Goal: Task Accomplishment & Management: Use online tool/utility

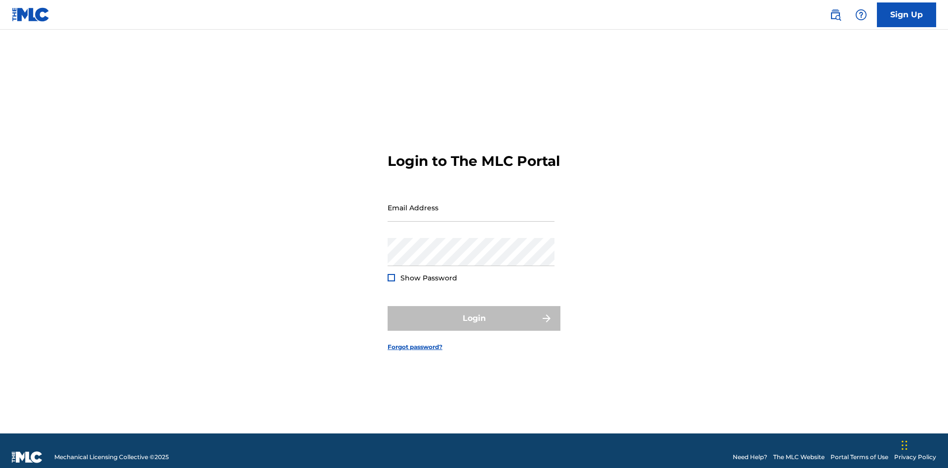
scroll to position [13, 0]
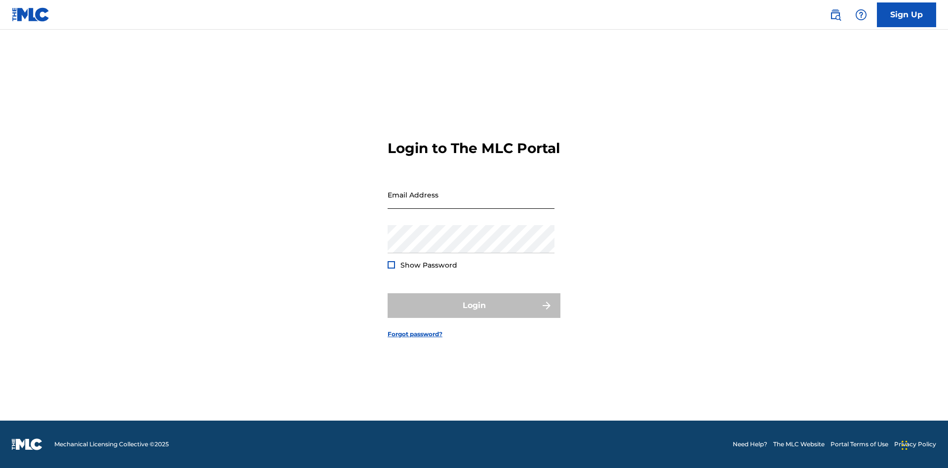
click at [471, 203] on input "Email Address" at bounding box center [470, 195] width 167 height 28
type input "[EMAIL_ADDRESS][DOMAIN_NAME]"
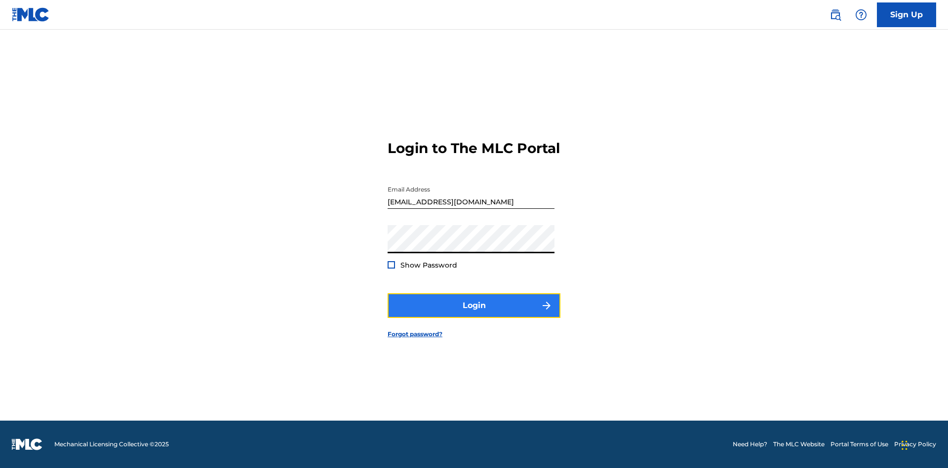
click at [474, 314] on button "Login" at bounding box center [473, 305] width 173 height 25
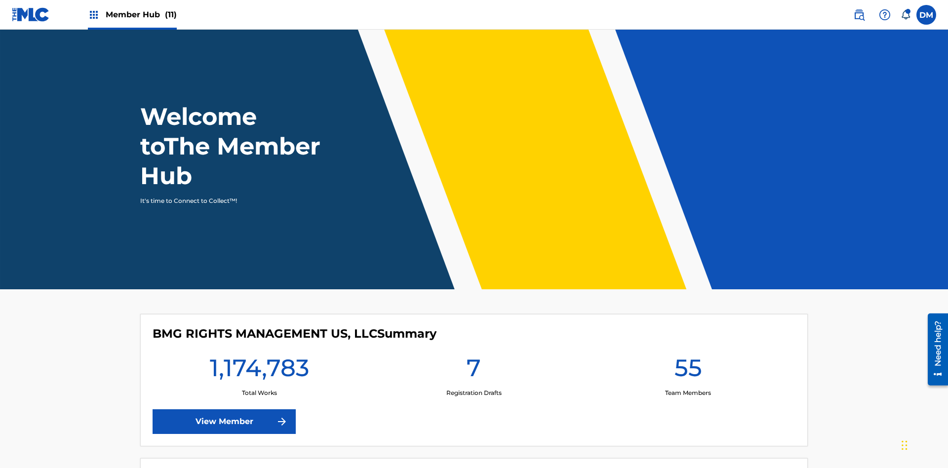
click at [132, 14] on span "Member Hub (11)" at bounding box center [141, 14] width 71 height 11
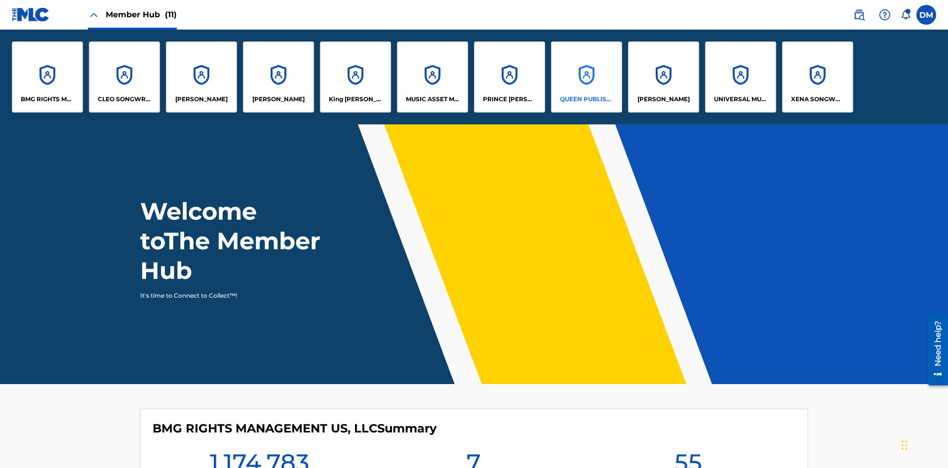
click at [586, 99] on p "QUEEN PUBLISHA" at bounding box center [587, 99] width 54 height 9
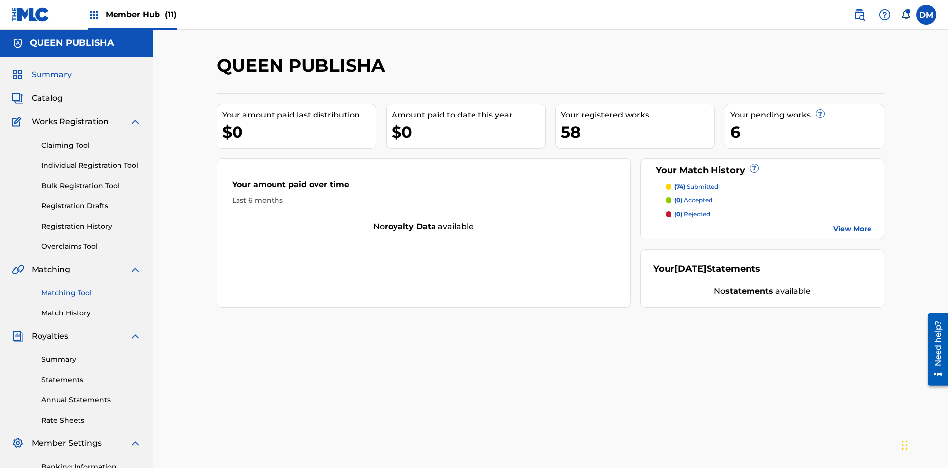
click at [91, 288] on link "Matching Tool" at bounding box center [91, 293] width 100 height 10
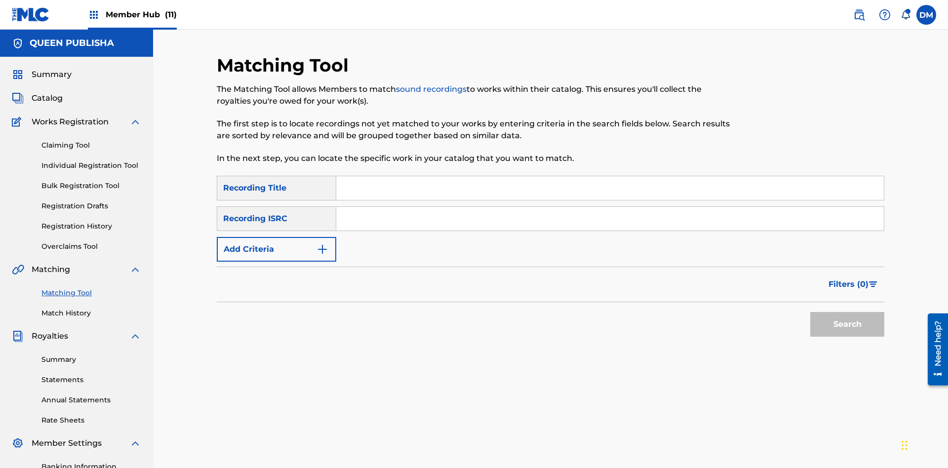
click at [610, 176] on input "Search Form" at bounding box center [609, 188] width 547 height 24
type input "The"
click at [847, 312] on button "Search" at bounding box center [847, 324] width 74 height 25
click at [610, 176] on input "The" at bounding box center [609, 188] width 547 height 24
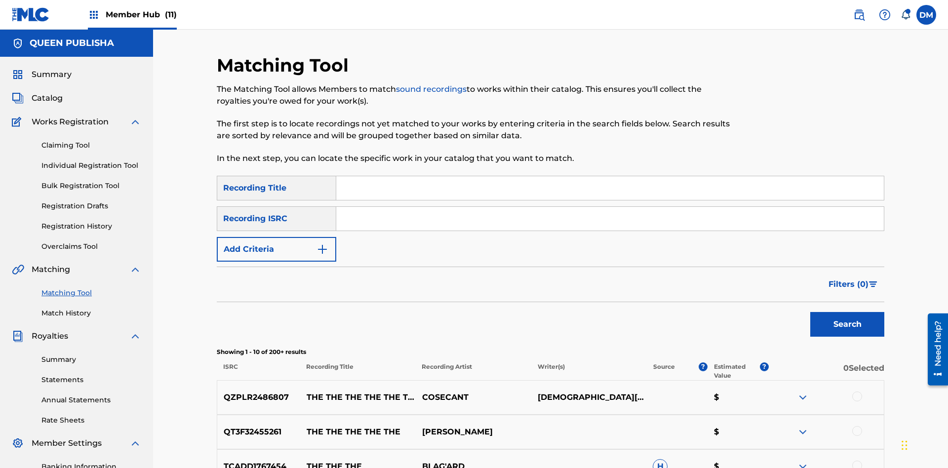
click at [610, 207] on input "Search Form" at bounding box center [609, 219] width 547 height 24
type input "QZPLR2486807"
click at [847, 312] on button "Search" at bounding box center [847, 324] width 74 height 25
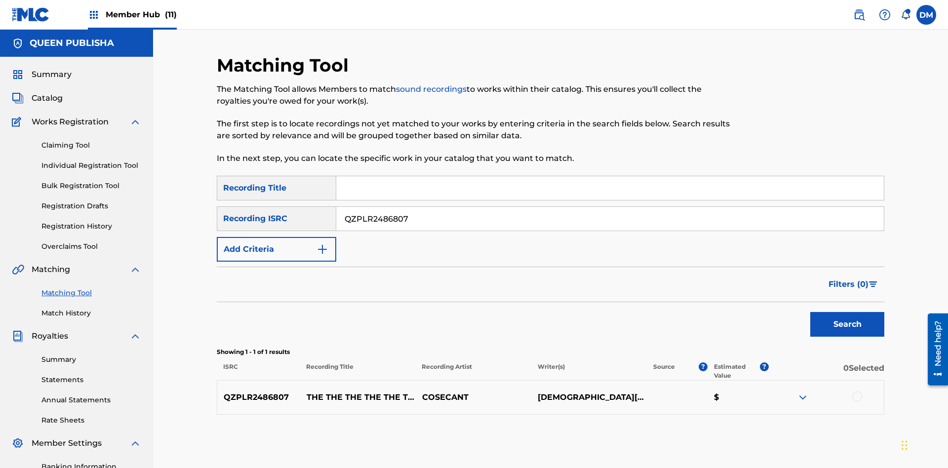
click at [610, 207] on input "QZPLR2486807" at bounding box center [609, 219] width 547 height 24
click at [610, 176] on input "Search Form" at bounding box center [609, 188] width 547 height 24
type input "THE THE THE THE THE THE THE THE"
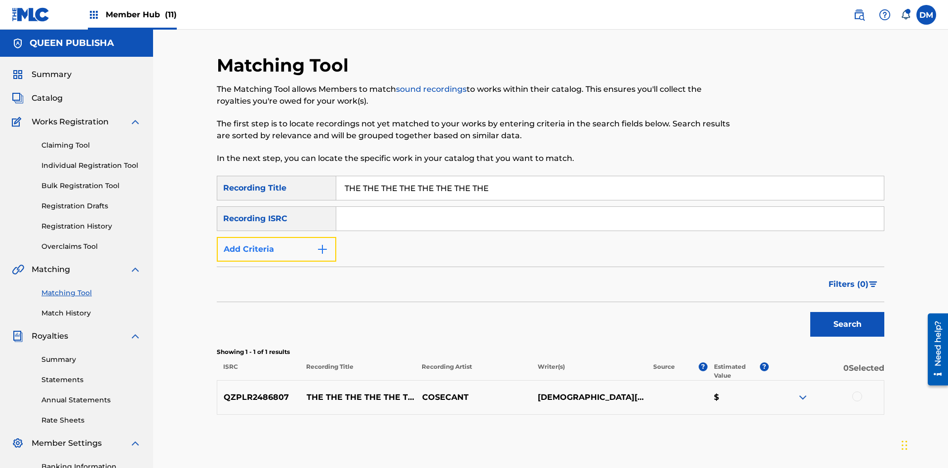
click at [276, 237] on button "Add Criteria" at bounding box center [276, 249] width 119 height 25
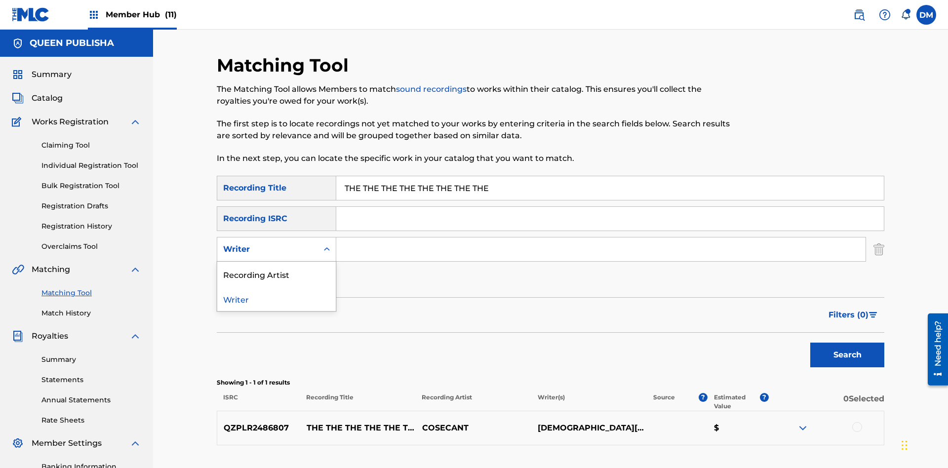
click at [276, 262] on div "Recording Artist" at bounding box center [276, 274] width 118 height 25
click at [276, 268] on button "Add Criteria" at bounding box center [276, 280] width 119 height 25
click at [601, 237] on input "Search Form" at bounding box center [600, 249] width 529 height 24
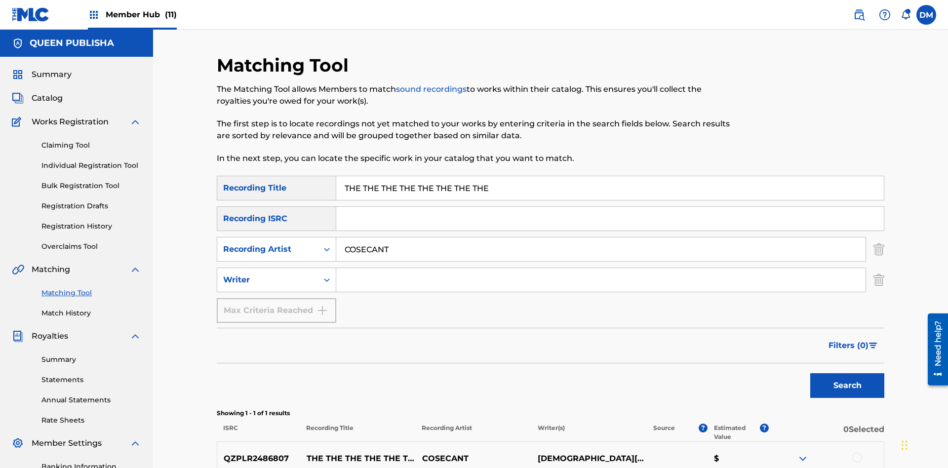
type input "COSECANT"
click at [601, 268] on input "Search Form" at bounding box center [600, 280] width 529 height 24
type input "[DEMOGRAPHIC_DATA][PERSON_NAME]"
click at [847, 373] on button "Search" at bounding box center [847, 385] width 74 height 25
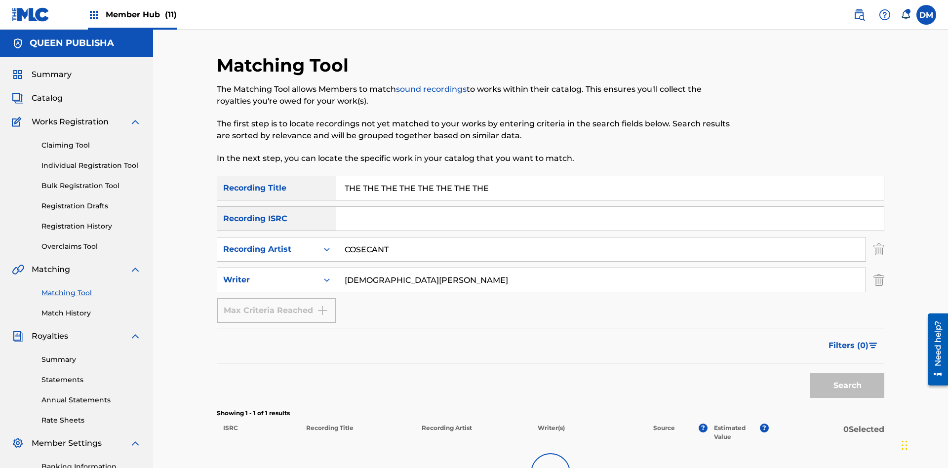
click at [610, 176] on input "THE THE THE THE THE THE THE THE" at bounding box center [609, 188] width 547 height 24
click at [601, 237] on input "COSECANT" at bounding box center [600, 249] width 529 height 24
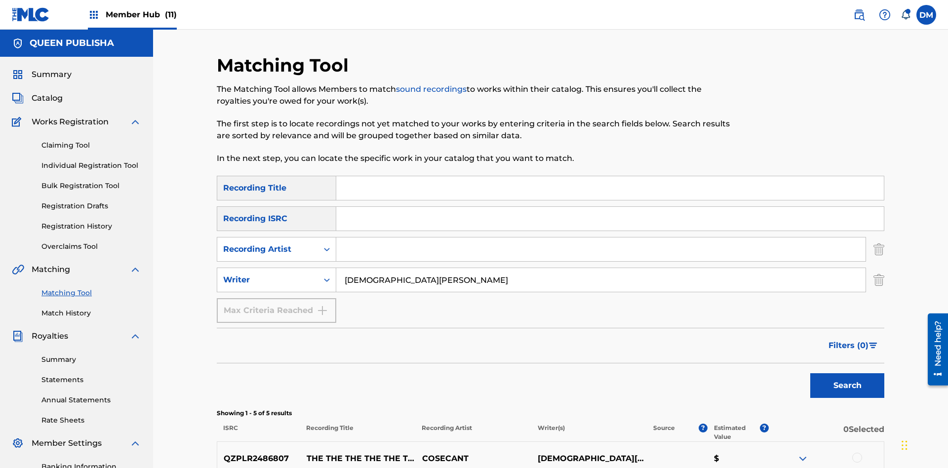
click at [601, 268] on input "[DEMOGRAPHIC_DATA][PERSON_NAME]" at bounding box center [600, 280] width 529 height 24
click at [610, 176] on input "Search Form" at bounding box center [609, 188] width 547 height 24
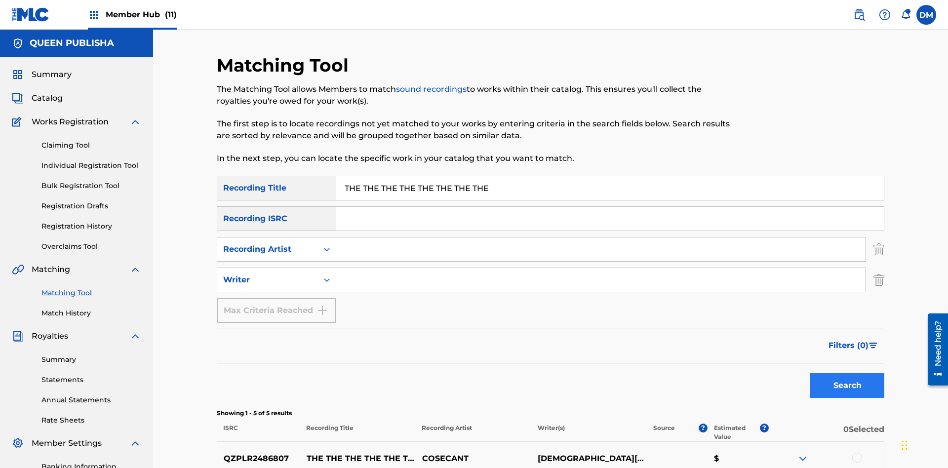
type input "THE THE THE THE THE THE THE THE"
click at [847, 373] on button "Search" at bounding box center [847, 385] width 74 height 25
click at [610, 176] on input "THE THE THE THE THE THE THE THE" at bounding box center [609, 188] width 547 height 24
click at [601, 237] on input "Search Form" at bounding box center [600, 249] width 529 height 24
type input "COSECANT"
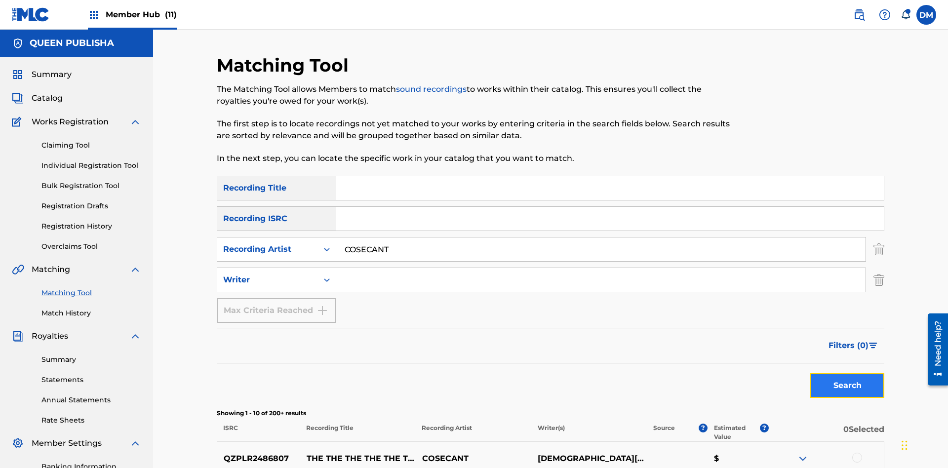
click at [847, 373] on button "Search" at bounding box center [847, 385] width 74 height 25
click at [601, 237] on input "COSECANT" at bounding box center [600, 249] width 529 height 24
click at [601, 268] on input "Search Form" at bounding box center [600, 280] width 529 height 24
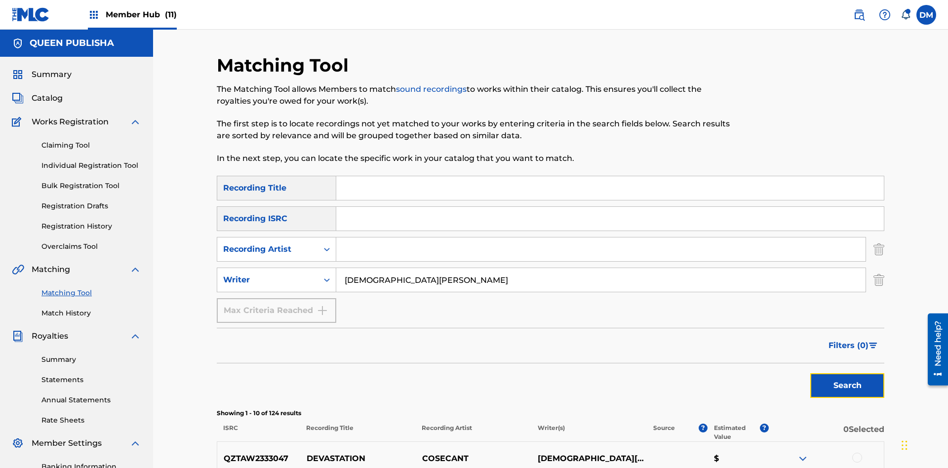
click at [847, 373] on button "Search" at bounding box center [847, 385] width 74 height 25
click at [601, 268] on input "[DEMOGRAPHIC_DATA][PERSON_NAME]" at bounding box center [600, 280] width 529 height 24
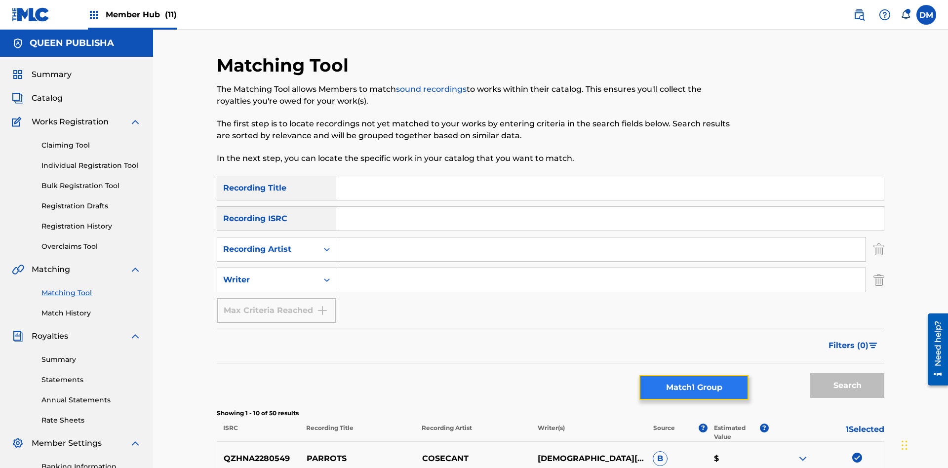
click at [694, 387] on button "Match 1 Group" at bounding box center [693, 387] width 109 height 25
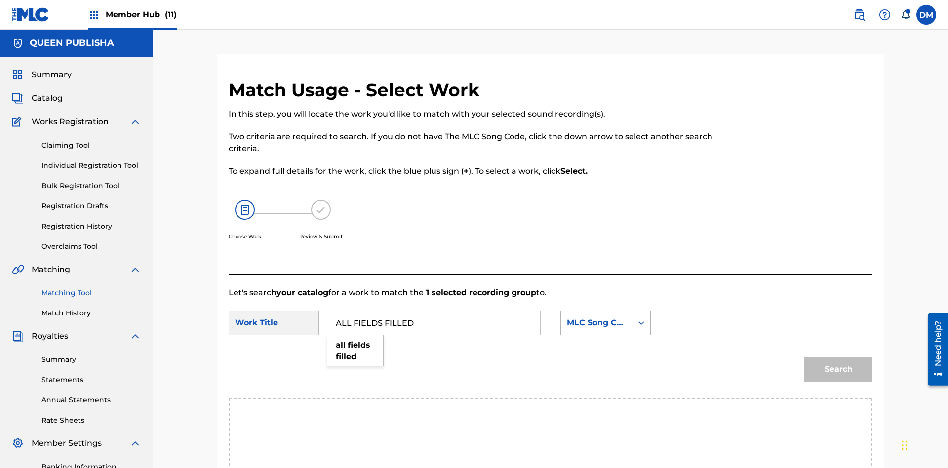
type input "ALL FIELDS FILLED"
click at [605, 317] on div "MLC Song Code" at bounding box center [597, 323] width 60 height 12
type input "T2736922134"
click at [838, 357] on button "Search" at bounding box center [838, 369] width 68 height 25
click at [761, 311] on input "T2736922134" at bounding box center [761, 323] width 204 height 24
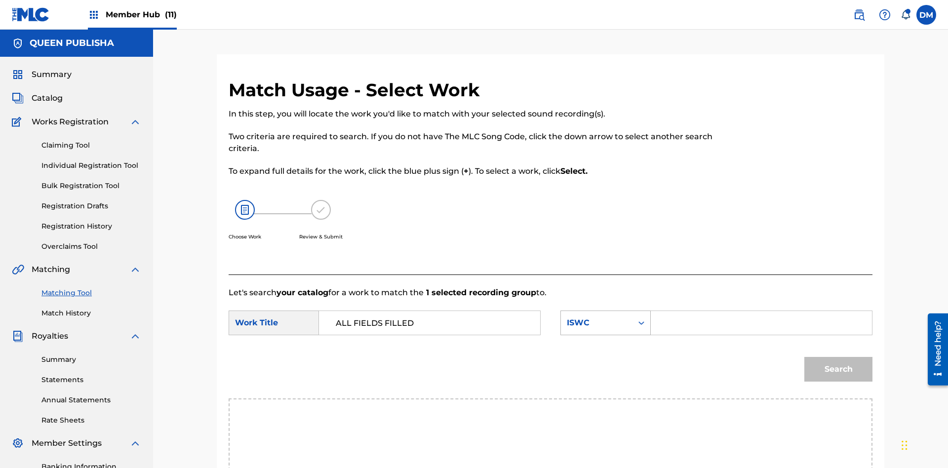
click at [605, 317] on div "ISWC" at bounding box center [597, 323] width 60 height 12
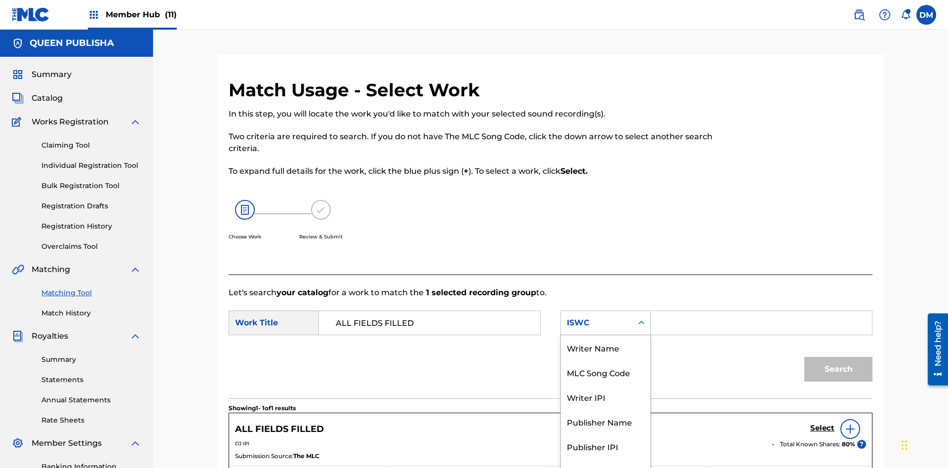
click at [605, 360] on div "MLC Song Code" at bounding box center [605, 372] width 89 height 25
click at [838, 357] on button "Search" at bounding box center [838, 369] width 68 height 25
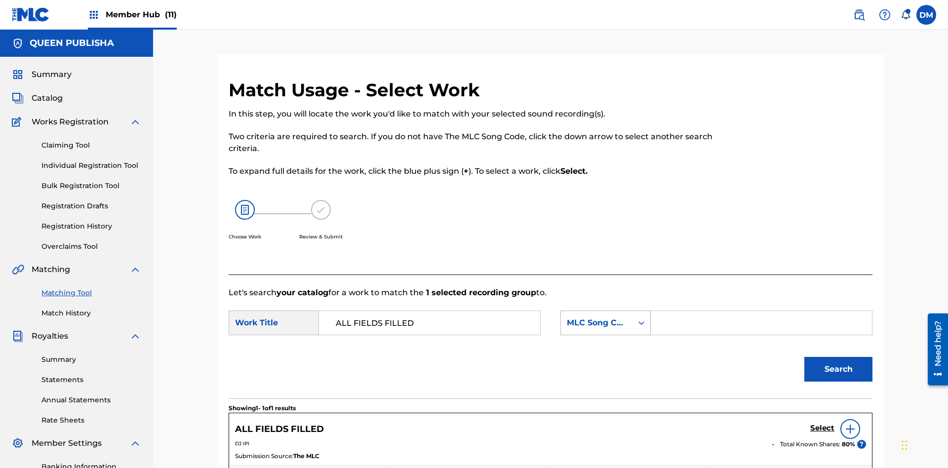
click at [605, 317] on div "MLC Song Code" at bounding box center [597, 323] width 60 height 12
click at [838, 357] on button "Search" at bounding box center [838, 369] width 68 height 25
click at [761, 311] on input "DJ IPI" at bounding box center [761, 323] width 204 height 24
click at [605, 317] on div "Writer Name" at bounding box center [597, 323] width 60 height 12
click at [761, 311] on input "Search Form" at bounding box center [761, 323] width 204 height 24
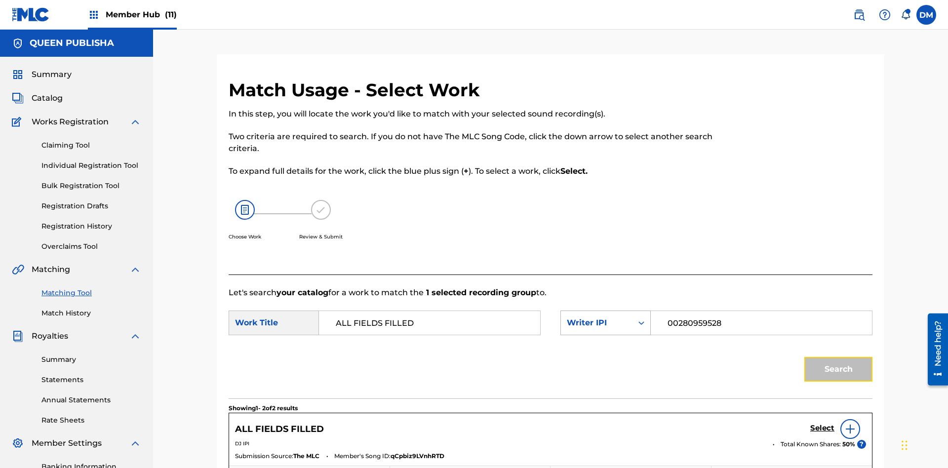
click at [838, 357] on button "Search" at bounding box center [838, 369] width 68 height 25
click at [761, 311] on input "00280959528" at bounding box center [761, 323] width 204 height 24
click at [605, 317] on div "Writer IPI" at bounding box center [597, 323] width 60 height 12
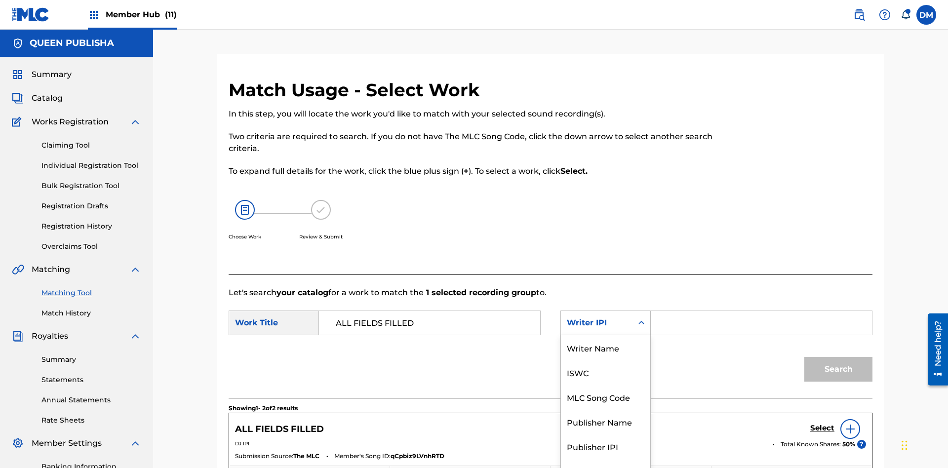
click at [605, 409] on div "Publisher Name" at bounding box center [605, 421] width 89 height 25
click at [838, 357] on button "Search" at bounding box center [838, 369] width 68 height 25
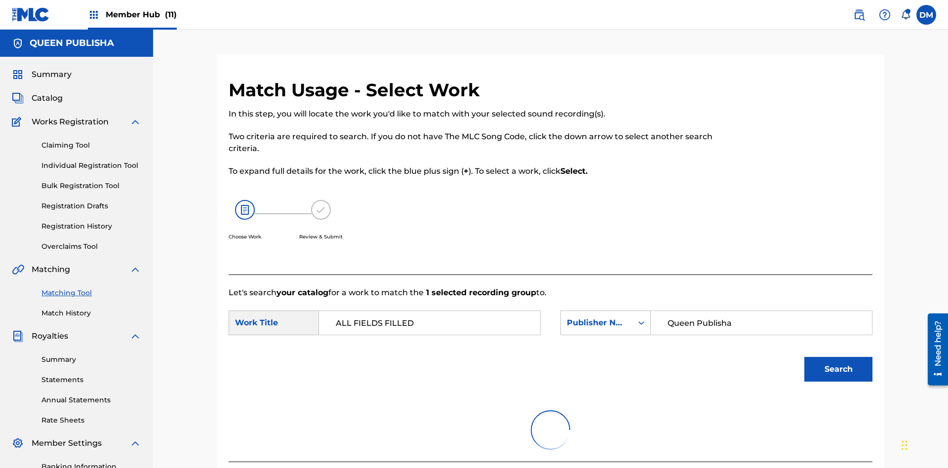
click at [761, 311] on input "Queen Publisha" at bounding box center [761, 323] width 204 height 24
click at [605, 317] on div "Publisher Name" at bounding box center [597, 323] width 60 height 12
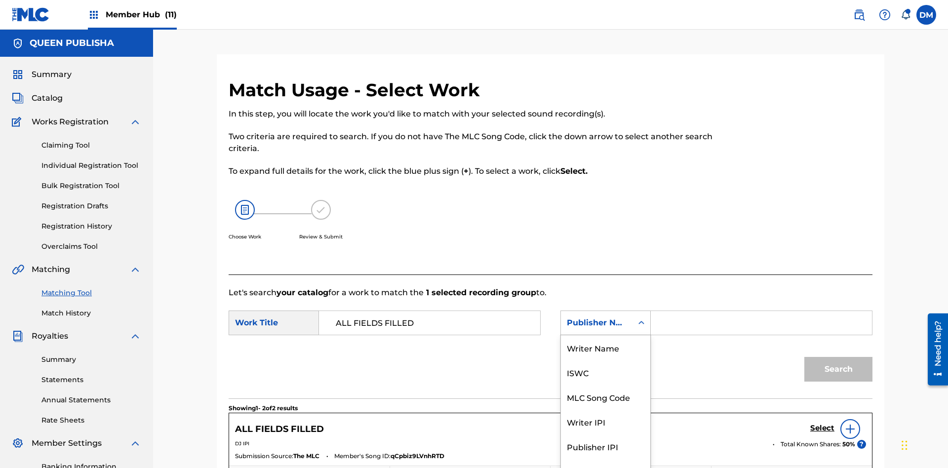
click at [605, 434] on div "Publisher IPI" at bounding box center [605, 446] width 89 height 25
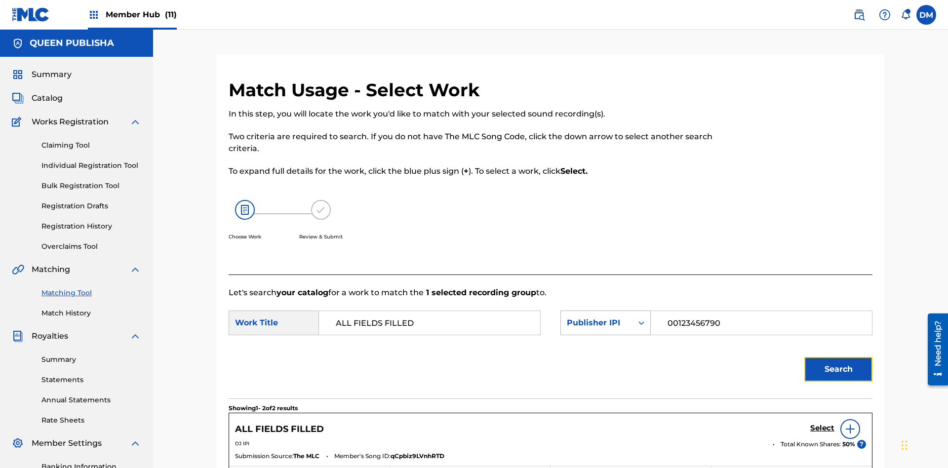
click at [838, 357] on button "Search" at bounding box center [838, 369] width 68 height 25
click at [761, 311] on input "00123456790" at bounding box center [761, 323] width 204 height 24
click at [605, 317] on div "Publisher IPI" at bounding box center [597, 323] width 60 height 12
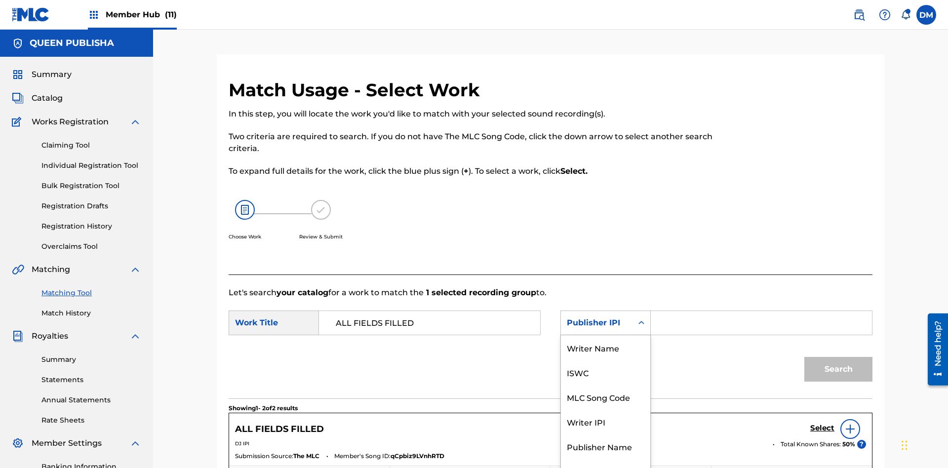
click at [605, 459] on div "MLC Publisher Number" at bounding box center [605, 477] width 89 height 37
